Goal: Task Accomplishment & Management: Use online tool/utility

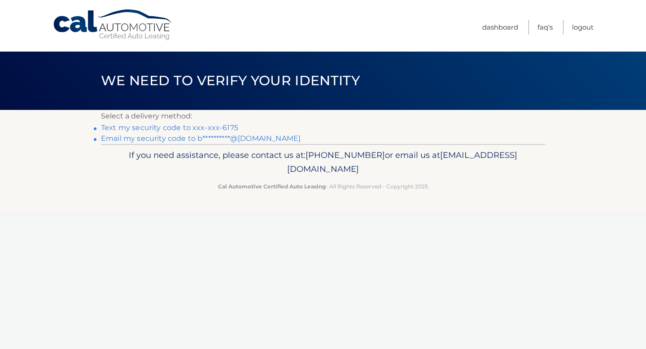
click at [228, 137] on link "**********" at bounding box center [201, 138] width 200 height 9
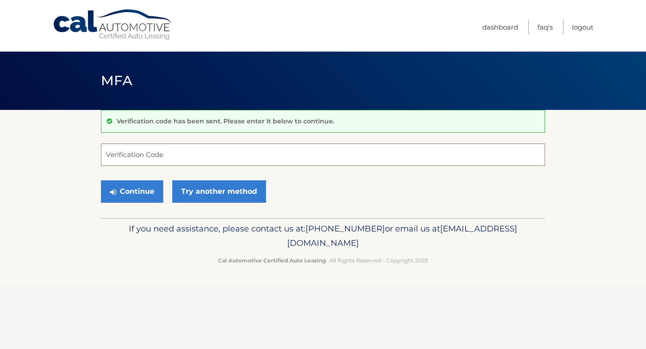
click at [180, 159] on input "Verification Code" at bounding box center [323, 154] width 444 height 22
click at [276, 147] on input "Verification Code" at bounding box center [323, 154] width 444 height 22
type input "227310"
click at [135, 190] on button "Continue" at bounding box center [132, 191] width 62 height 22
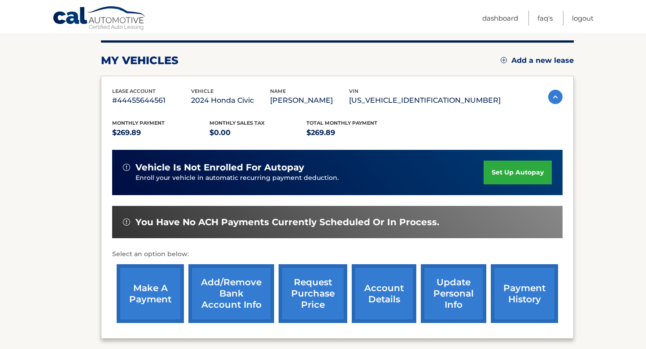
scroll to position [117, 0]
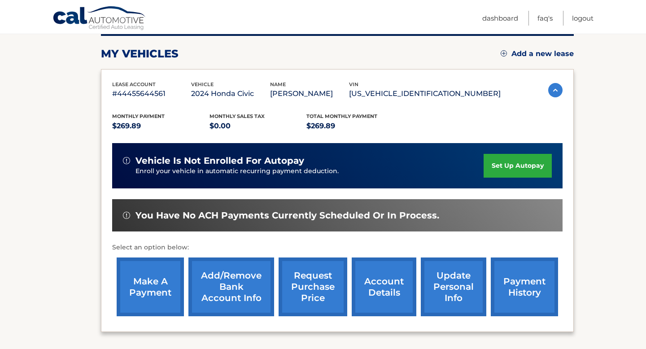
click at [139, 289] on link "make a payment" at bounding box center [150, 286] width 67 height 59
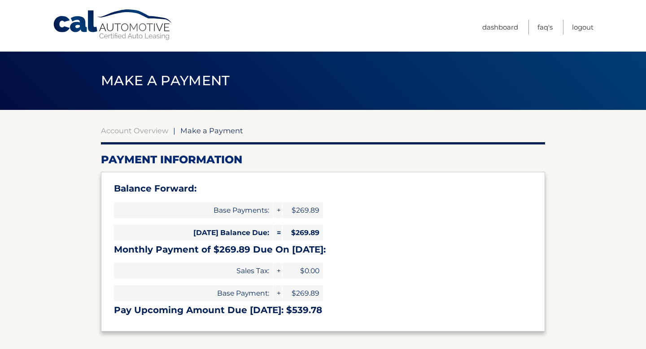
select select "YTM5NWNmMzItMjEzOS00NjU2LWFjYzMtYjgwNTA5MjQxNzMz"
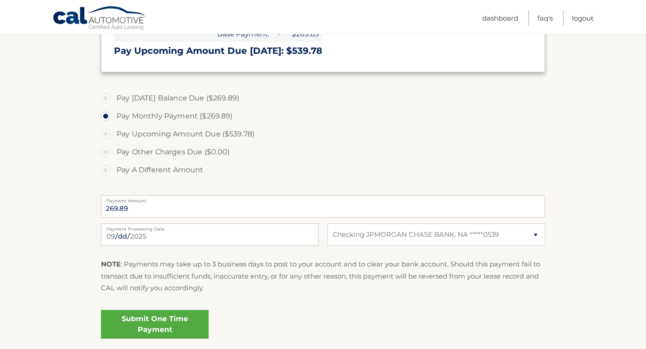
scroll to position [262, 0]
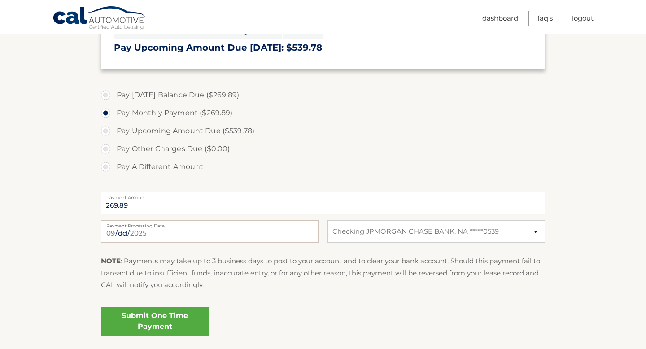
click at [156, 325] on link "Submit One Time Payment" at bounding box center [155, 321] width 108 height 29
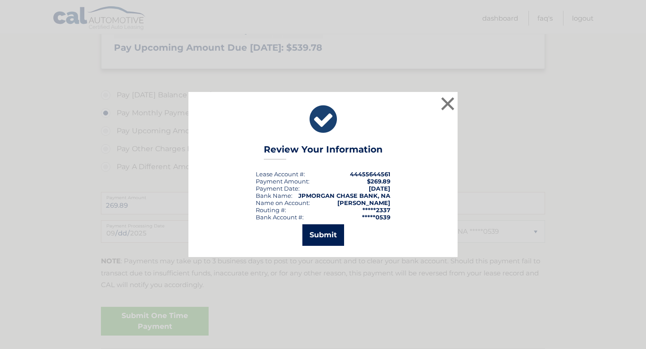
click at [318, 235] on button "Submit" at bounding box center [323, 235] width 42 height 22
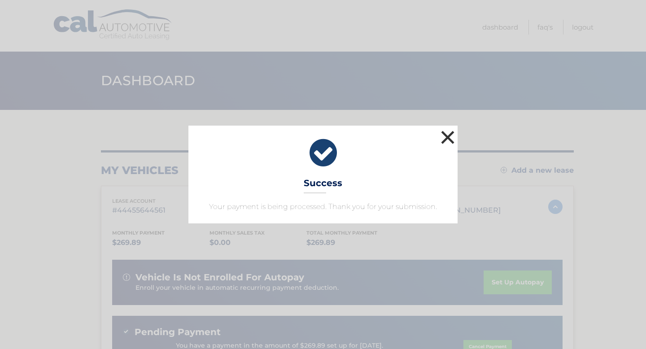
click at [444, 137] on button "×" at bounding box center [447, 137] width 18 height 18
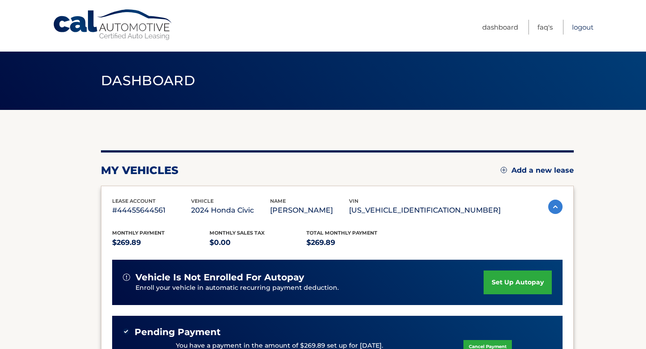
click at [584, 27] on link "Logout" at bounding box center [583, 27] width 22 height 15
